Goal: Information Seeking & Learning: Find specific fact

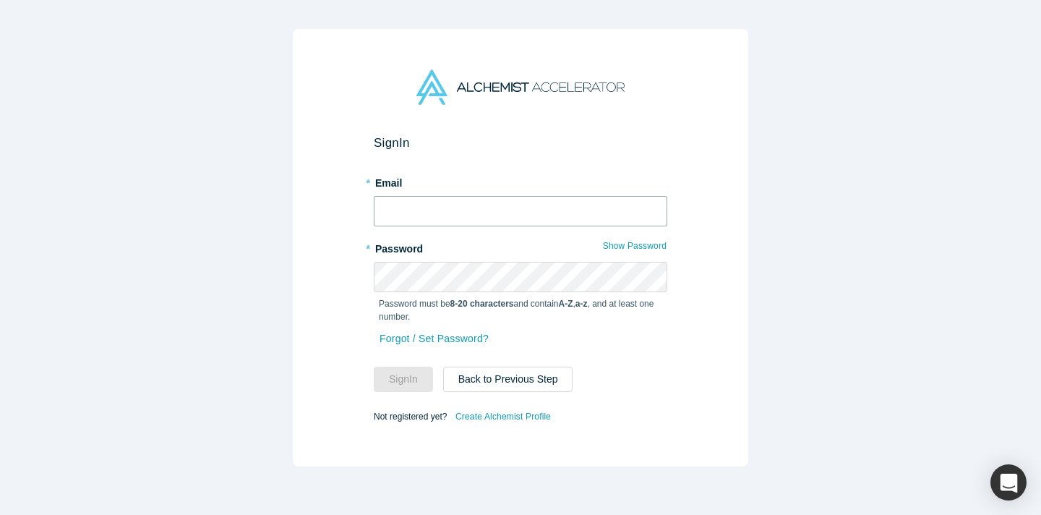
type input "[EMAIL_ADDRESS][DOMAIN_NAME]"
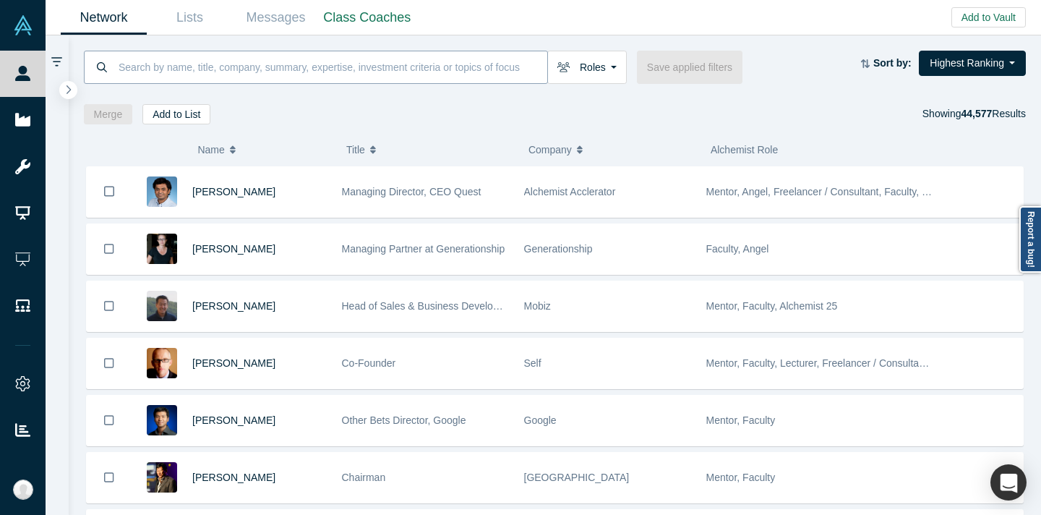
click at [337, 72] on input at bounding box center [332, 67] width 430 height 34
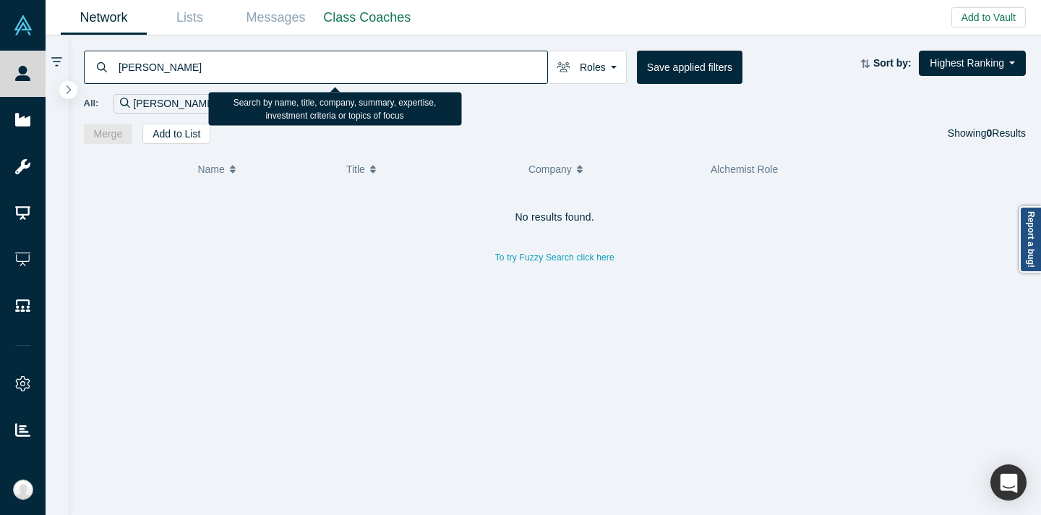
drag, startPoint x: 138, startPoint y: 68, endPoint x: 103, endPoint y: 64, distance: 35.7
click at [103, 64] on div "[PERSON_NAME]" at bounding box center [316, 67] width 464 height 33
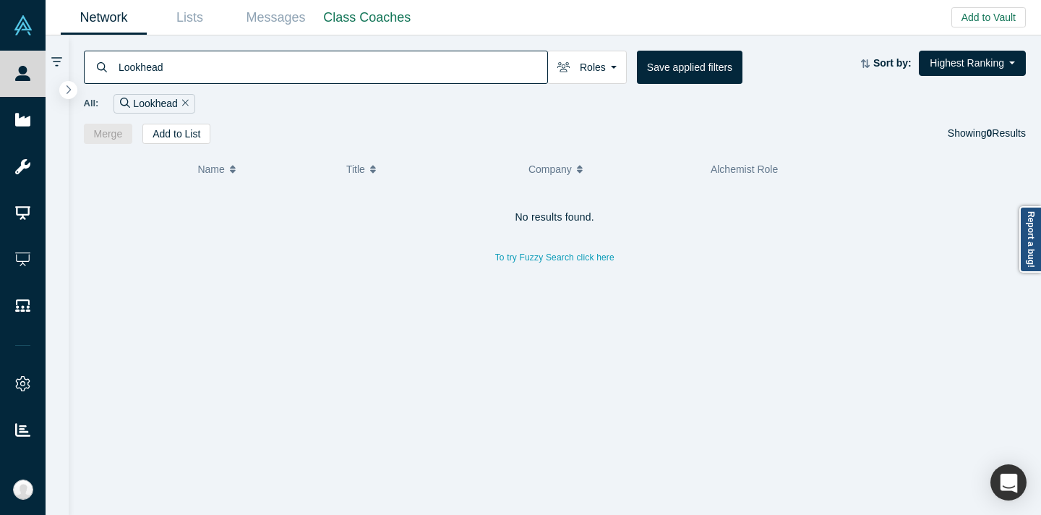
type input "Lookhead"
